Goal: Use online tool/utility: Utilize a website feature to perform a specific function

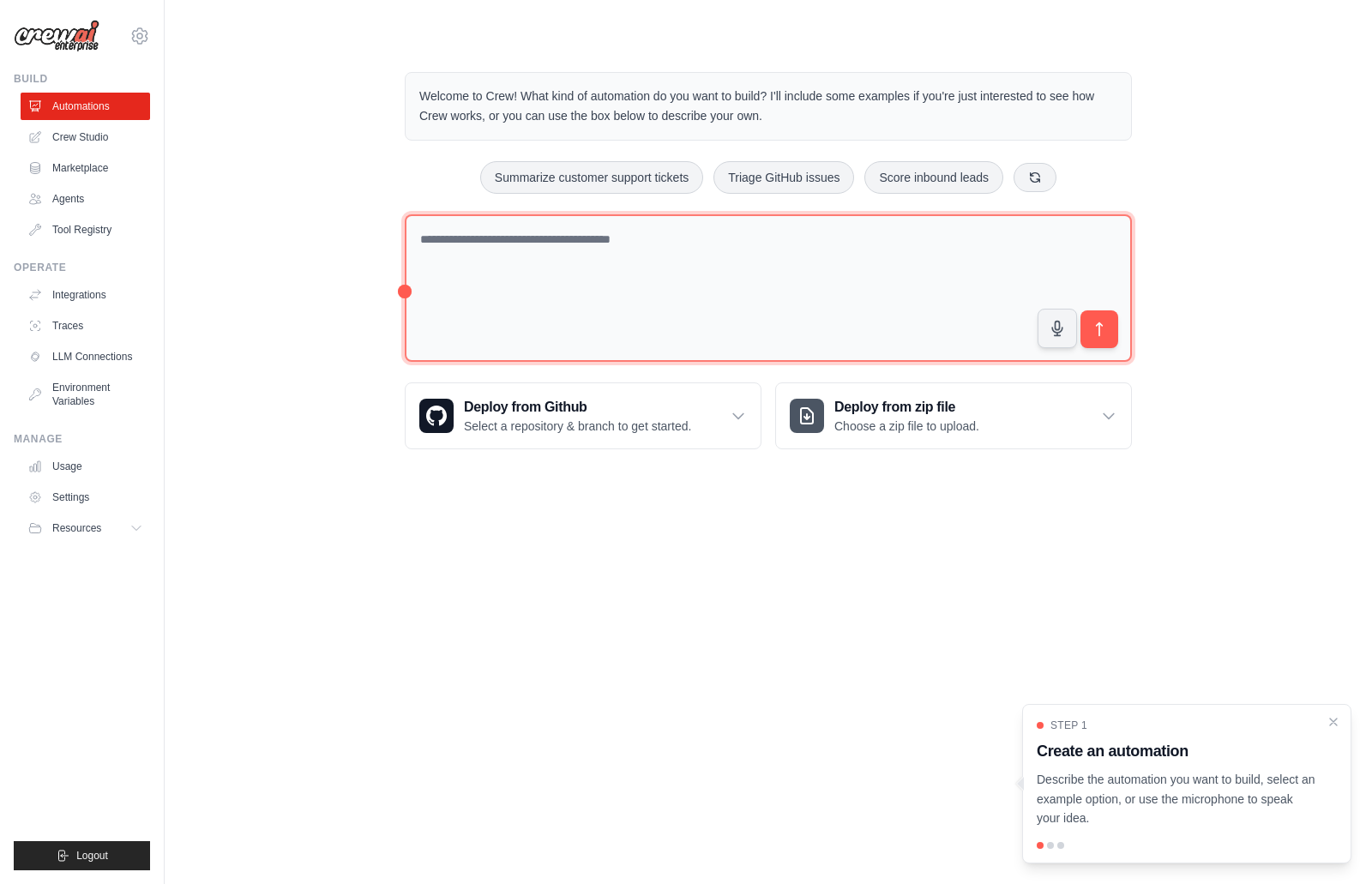
click at [495, 280] on textarea at bounding box center [768, 288] width 727 height 148
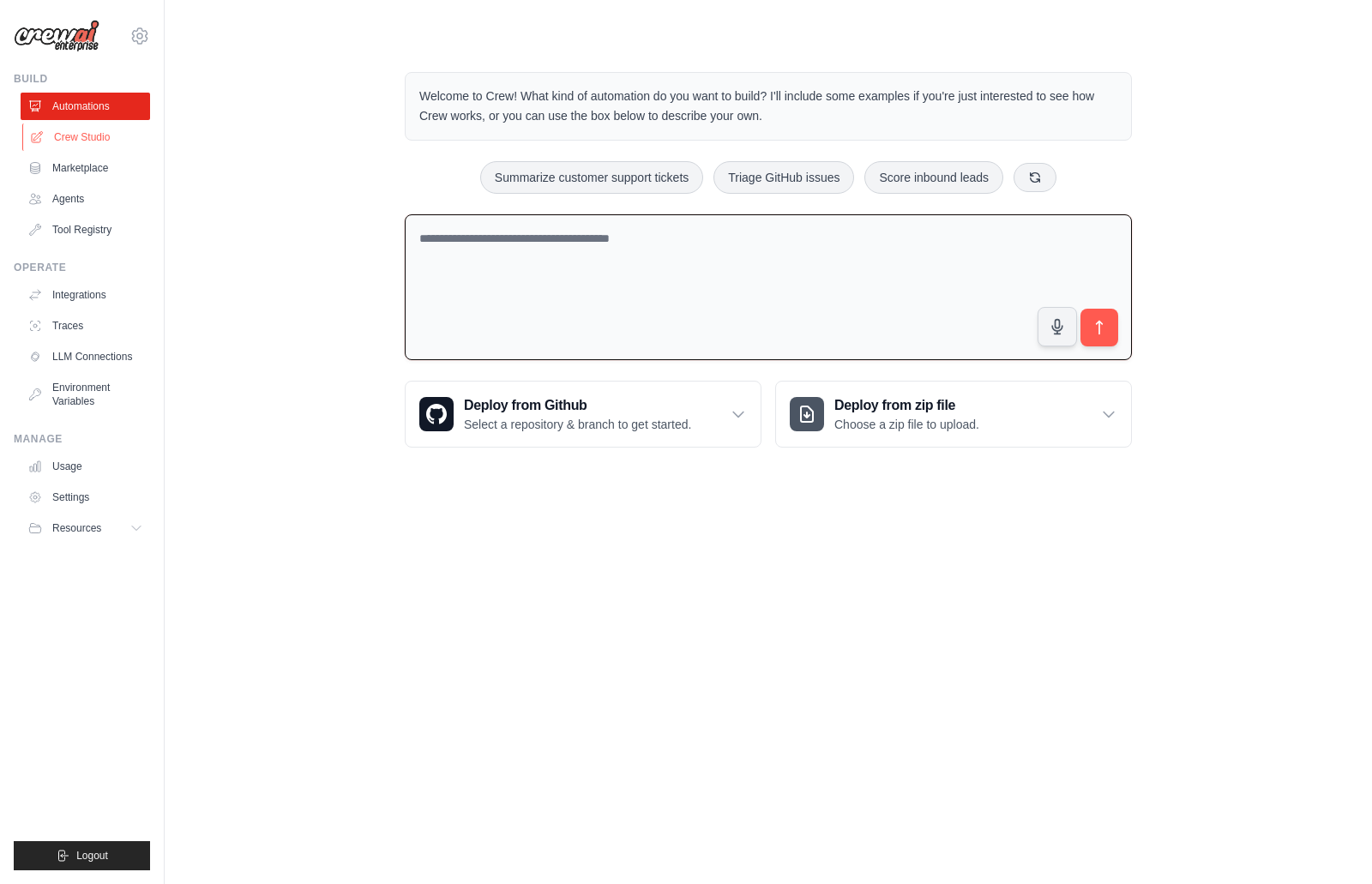
click at [82, 135] on link "Crew Studio" at bounding box center [87, 137] width 130 height 27
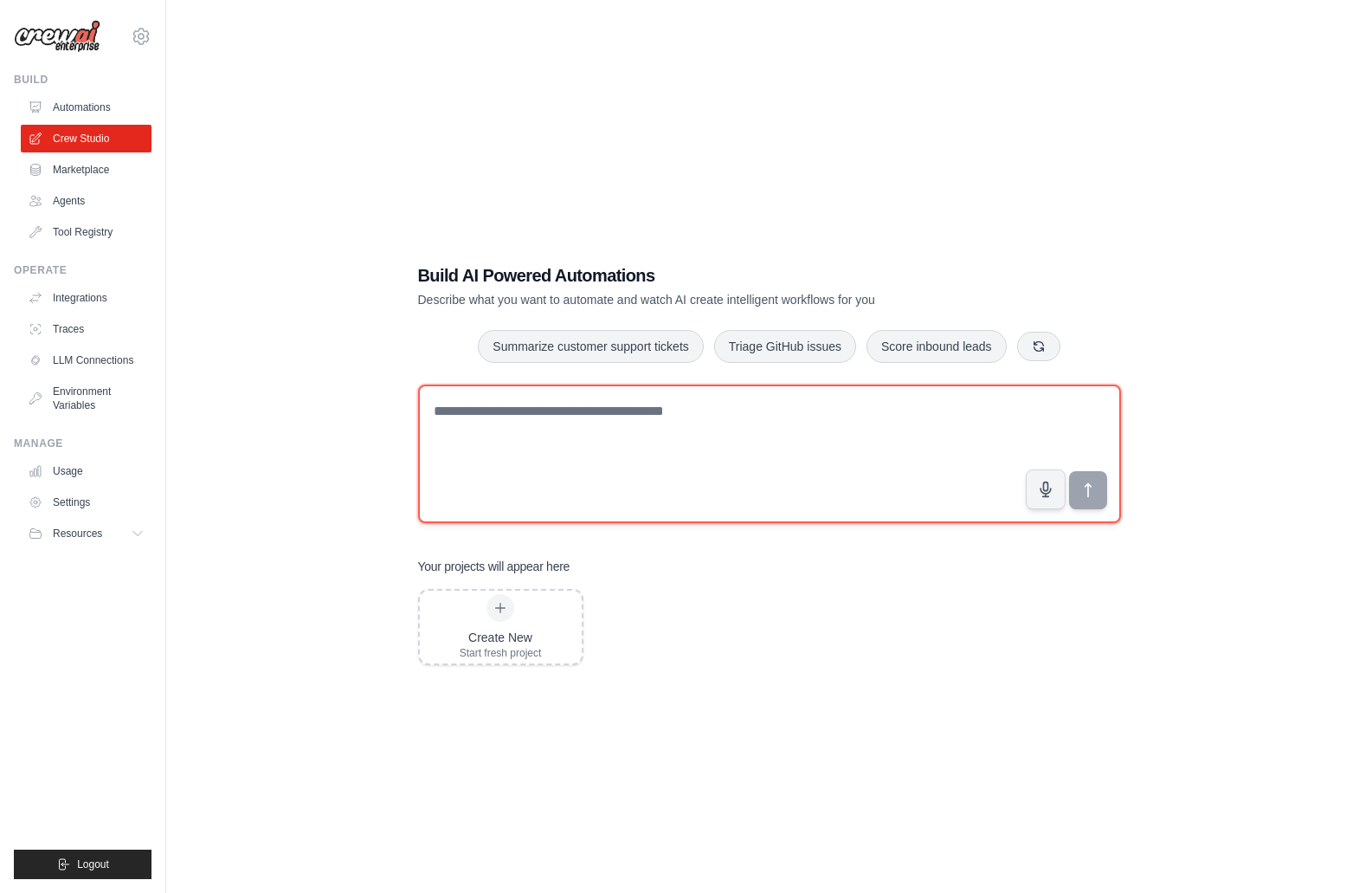
click at [531, 432] on textarea at bounding box center [770, 454] width 703 height 138
